Goal: Check status: Check status

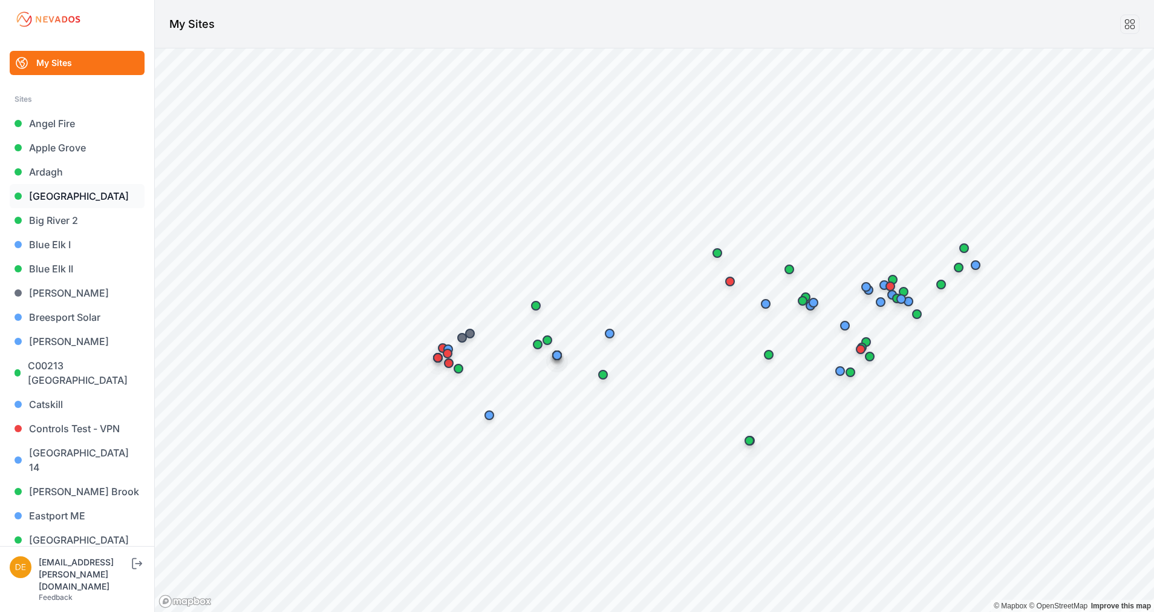
click at [49, 196] on link "[GEOGRAPHIC_DATA]" at bounding box center [77, 196] width 135 height 24
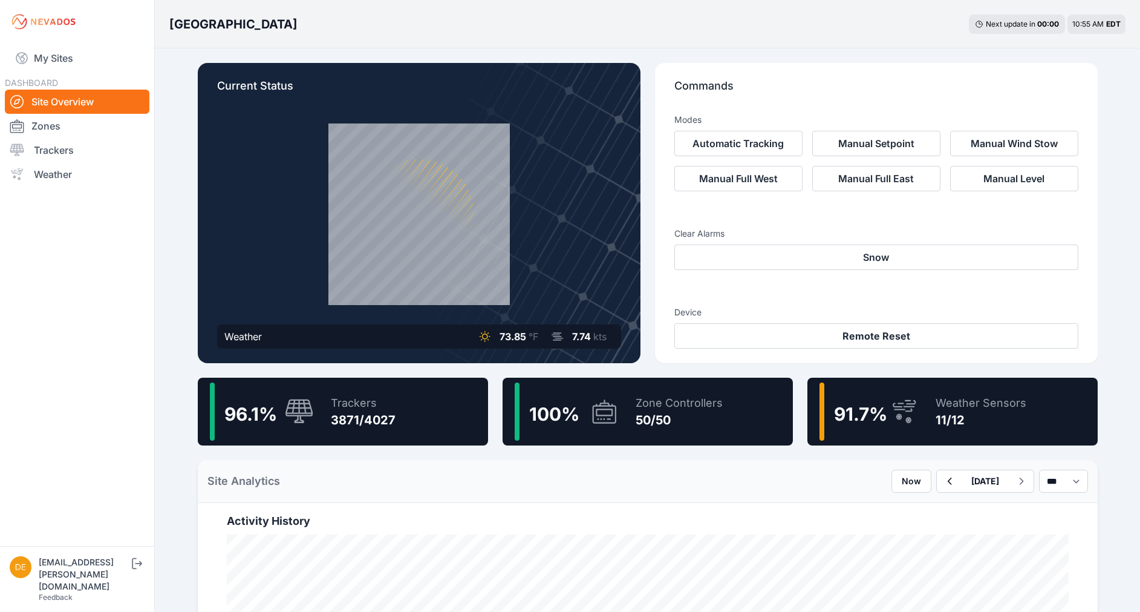
click at [907, 402] on icon at bounding box center [904, 411] width 29 height 28
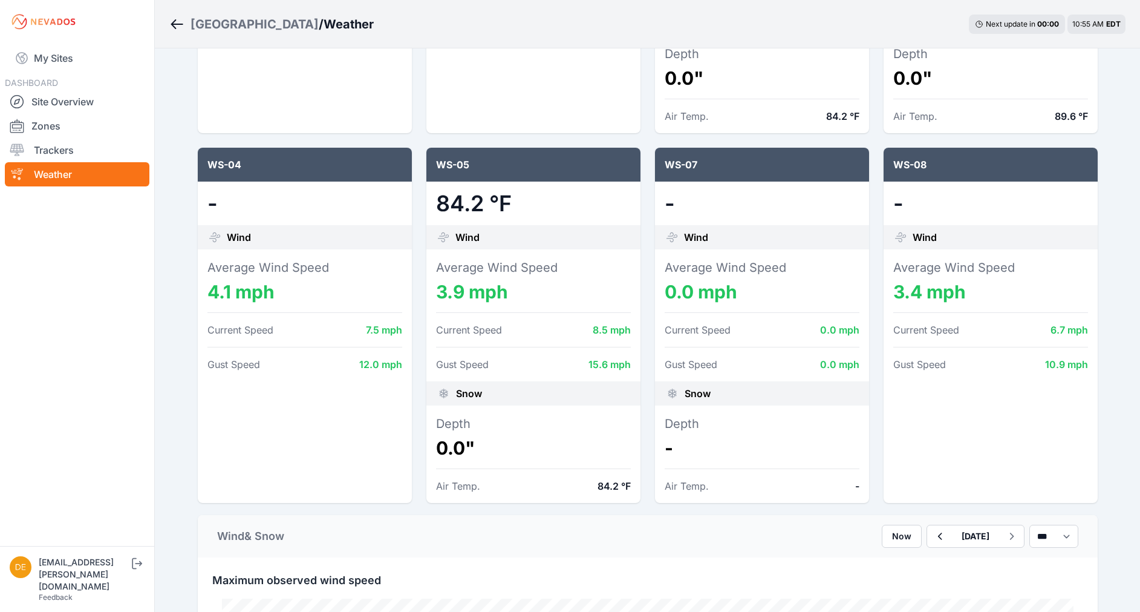
scroll to position [427, 0]
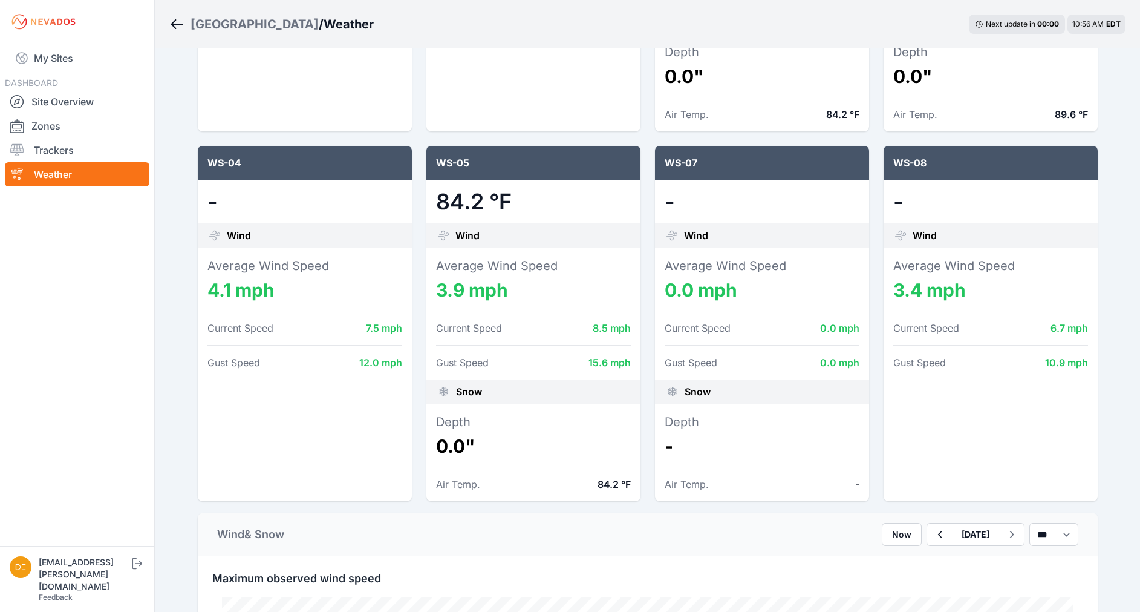
click at [177, 27] on icon "Breadcrumb" at bounding box center [176, 24] width 15 height 15
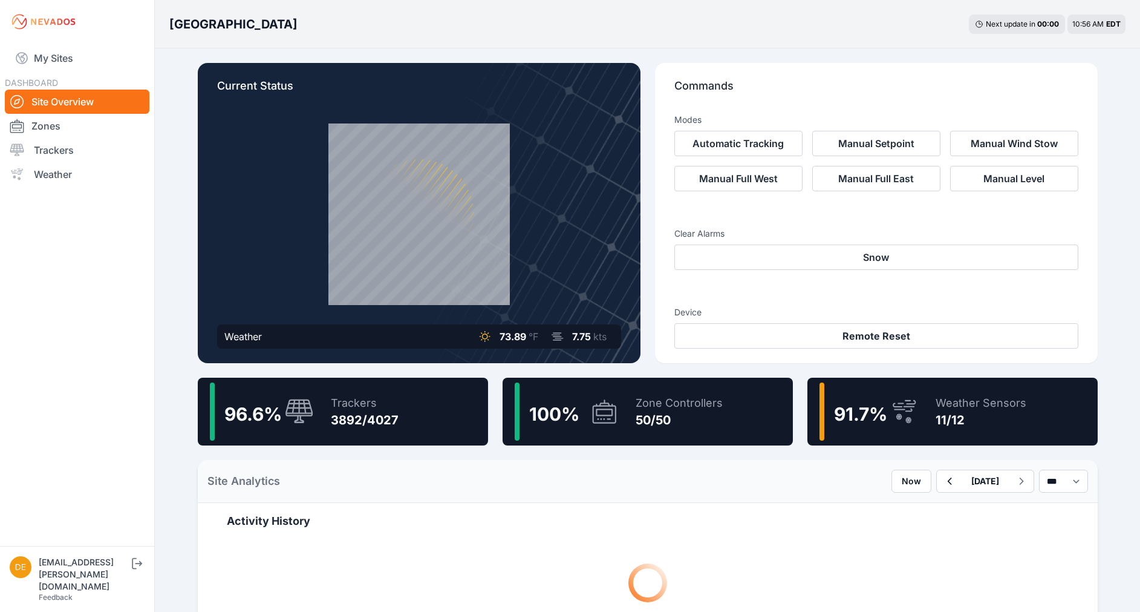
click at [320, 403] on div "Trackers 3892/4027" at bounding box center [359, 411] width 80 height 58
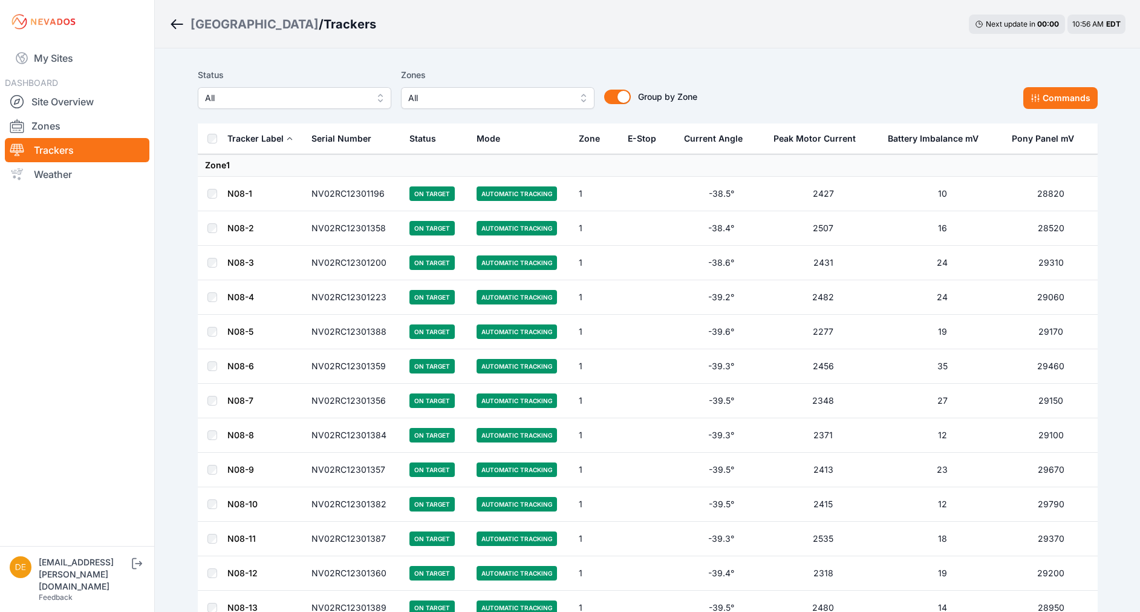
click at [223, 96] on span "All" at bounding box center [286, 98] width 162 height 15
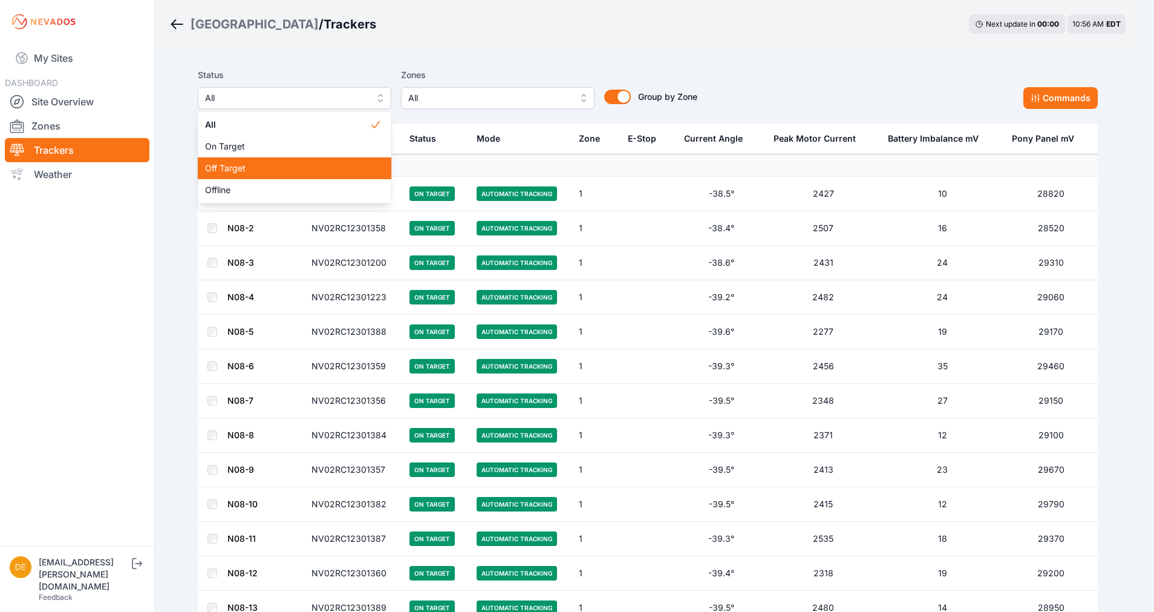
click at [240, 170] on span "Off Target" at bounding box center [287, 168] width 165 height 12
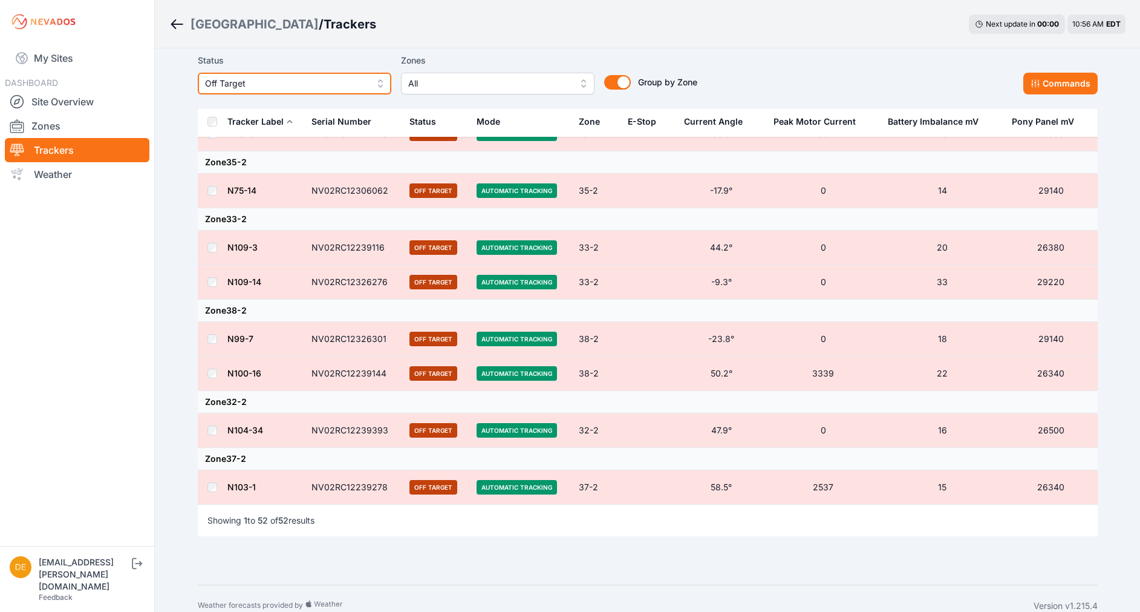
scroll to position [2218, 0]
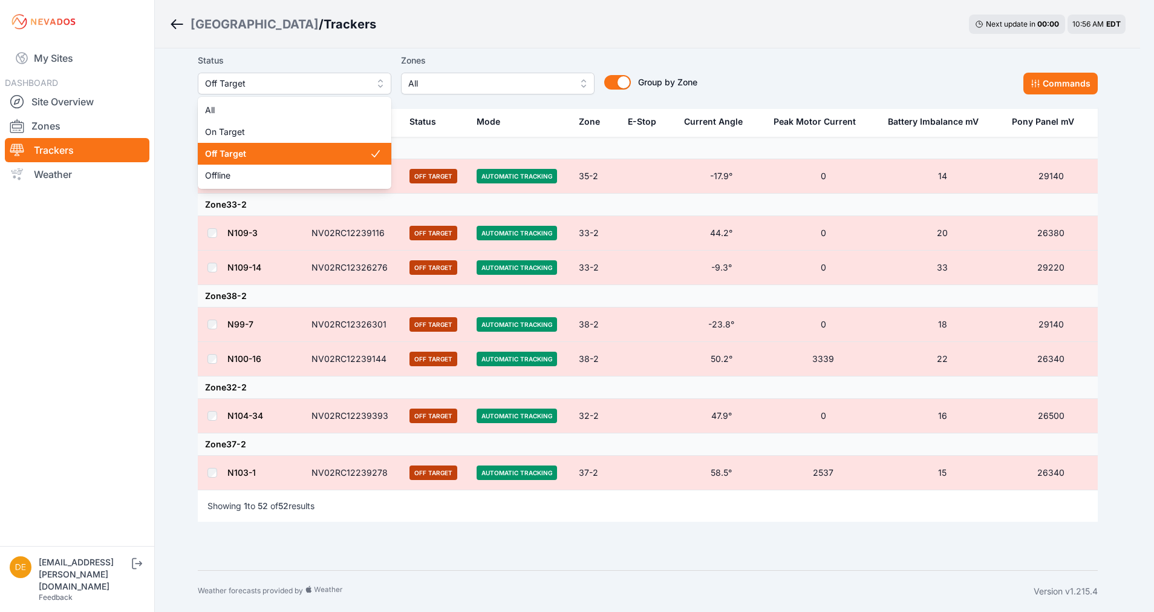
click at [269, 73] on button "Off Target" at bounding box center [295, 84] width 194 height 22
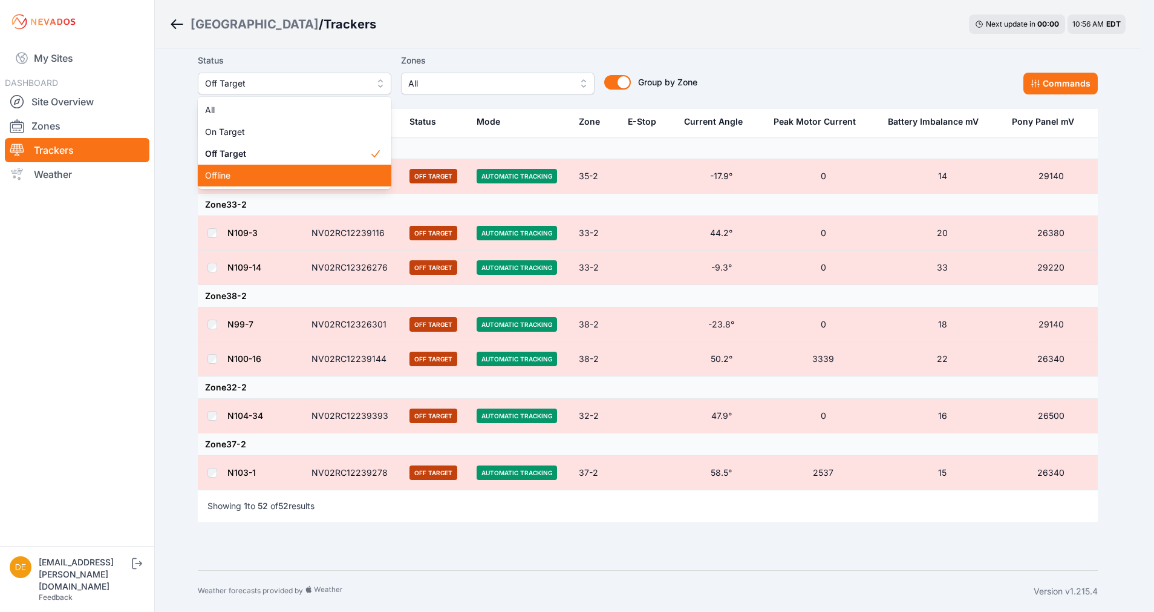
click at [243, 185] on div "Offline" at bounding box center [295, 176] width 194 height 22
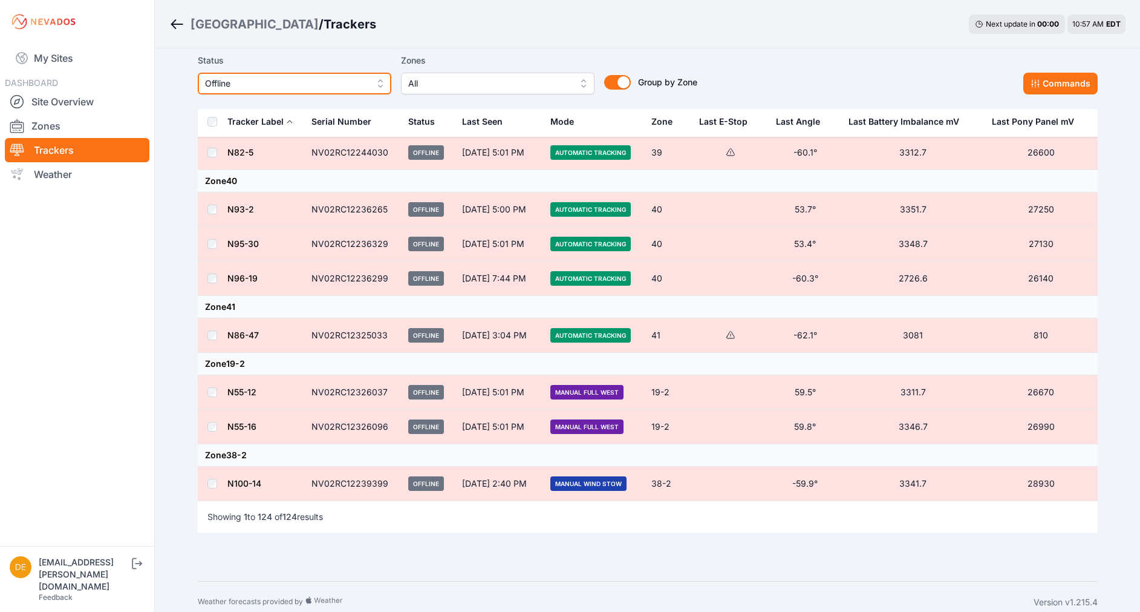
scroll to position [4567, 0]
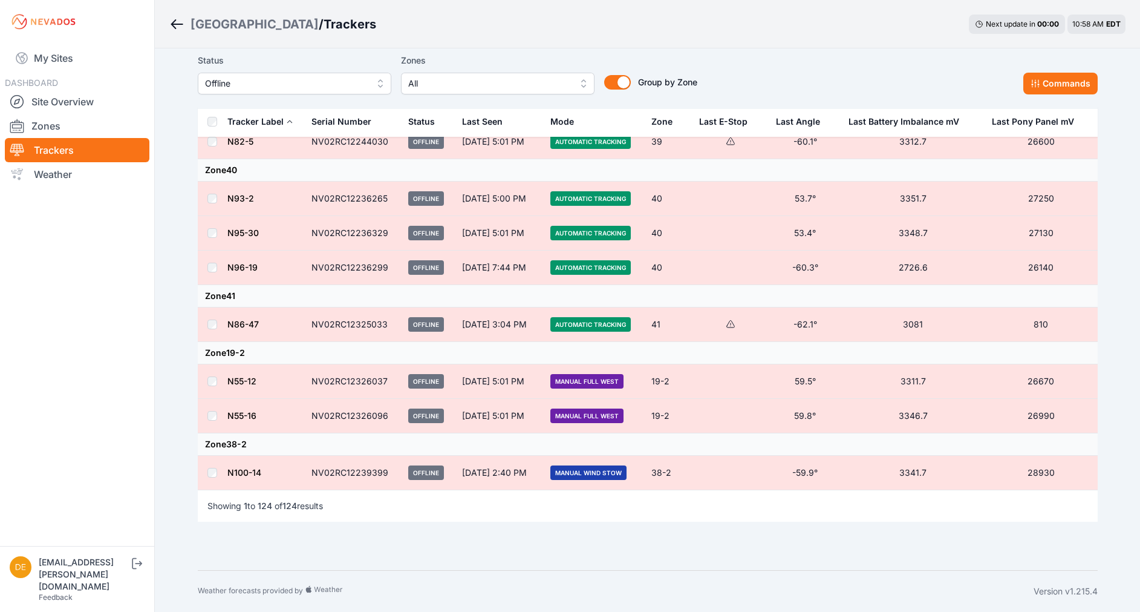
click at [173, 21] on icon "Breadcrumb" at bounding box center [176, 24] width 15 height 15
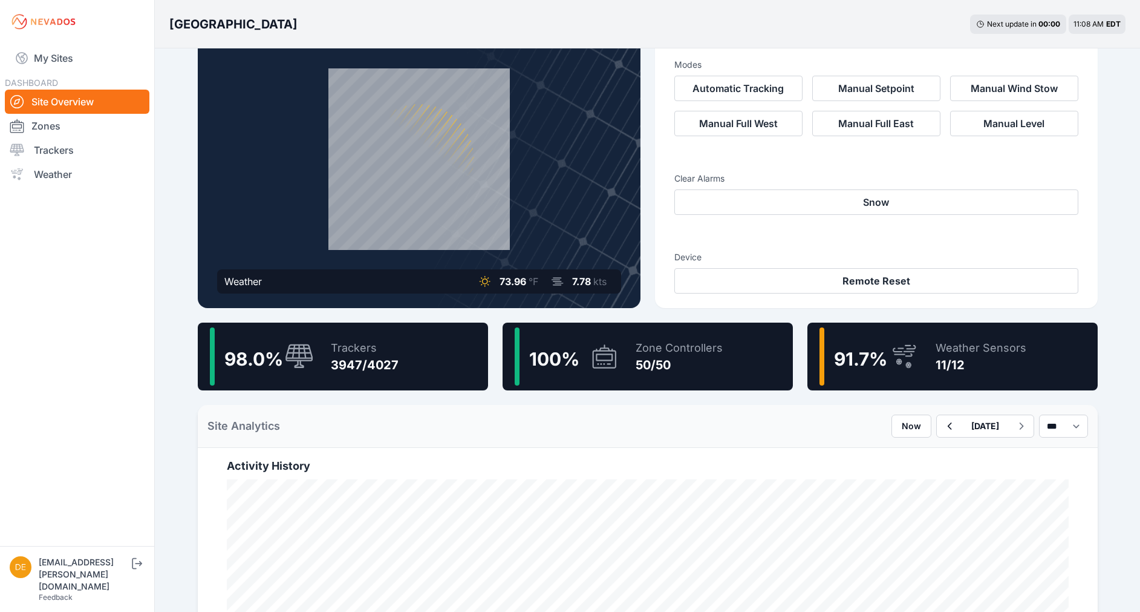
scroll to position [23, 0]
